Goal: Information Seeking & Learning: Learn about a topic

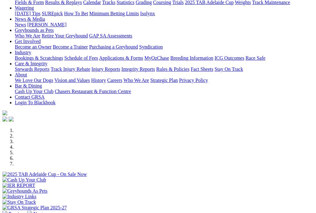
scroll to position [95, 0]
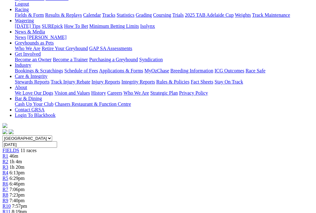
scroll to position [103, 0]
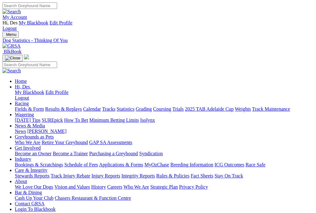
click at [65, 106] on link "Results & Replays" at bounding box center [63, 108] width 37 height 5
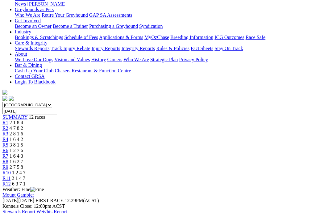
scroll to position [127, 0]
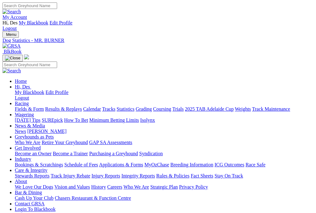
click at [70, 106] on link "Results & Replays" at bounding box center [63, 108] width 37 height 5
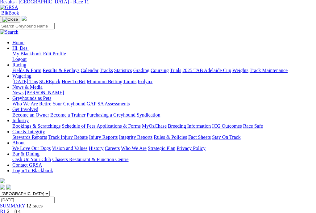
scroll to position [0, 2]
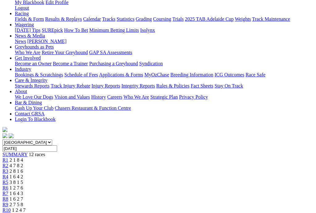
scroll to position [90, 0]
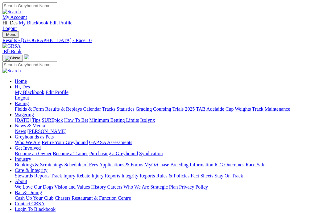
click at [18, 106] on link "Fields & Form" at bounding box center [29, 108] width 29 height 5
click at [30, 106] on link "Fields & Form" at bounding box center [29, 108] width 29 height 5
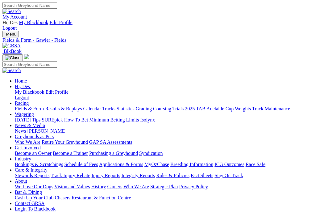
scroll to position [0, 0]
click at [28, 106] on link "Fields & Form" at bounding box center [29, 108] width 29 height 5
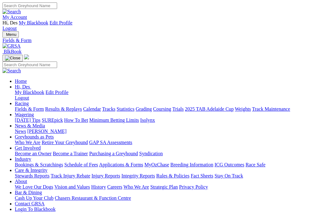
drag, startPoint x: 214, startPoint y: 179, endPoint x: 210, endPoint y: 180, distance: 4.4
click at [24, 106] on link "Fields & Form" at bounding box center [29, 108] width 29 height 5
click at [28, 106] on link "Fields & Form" at bounding box center [29, 108] width 29 height 5
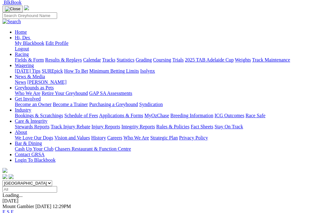
scroll to position [55, 0]
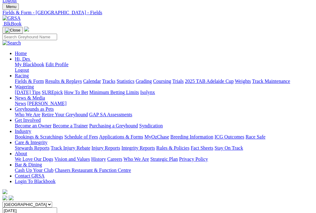
scroll to position [0, 0]
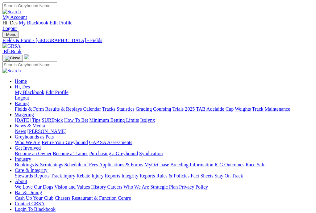
click at [33, 106] on link "Fields & Form" at bounding box center [29, 108] width 29 height 5
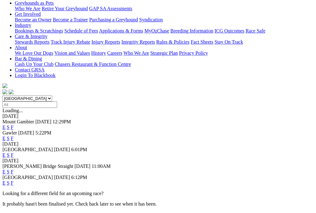
scroll to position [142, 0]
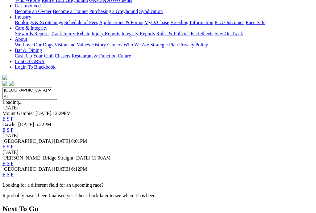
click at [14, 160] on link "F" at bounding box center [12, 162] width 3 height 5
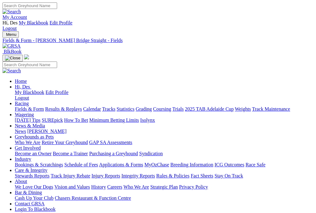
click at [30, 106] on link "Fields & Form" at bounding box center [29, 108] width 29 height 5
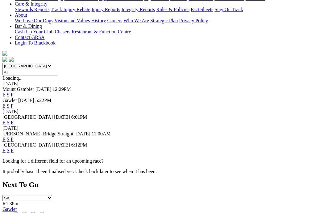
scroll to position [179, 0]
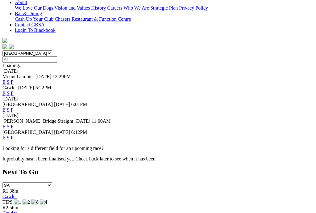
click at [14, 135] on link "F" at bounding box center [12, 137] width 3 height 5
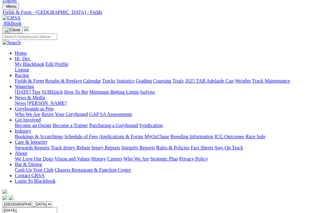
scroll to position [0, 1]
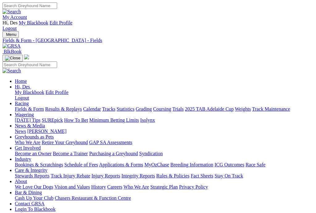
click at [155, 173] on link "Integrity Reports" at bounding box center [138, 175] width 34 height 5
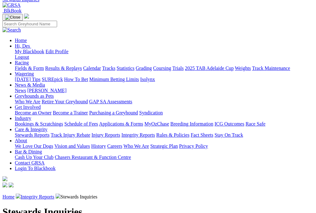
scroll to position [0, 1]
